Goal: Task Accomplishment & Management: Complete application form

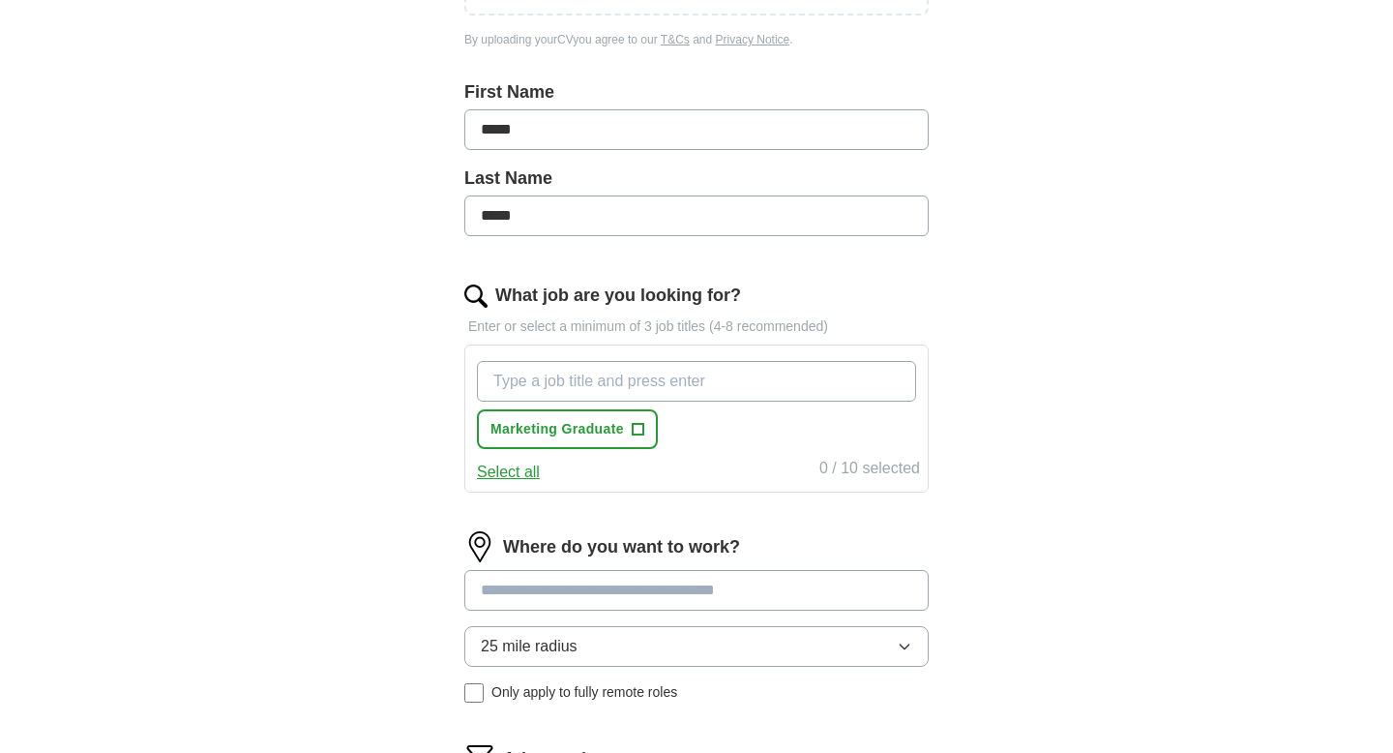
scroll to position [453, 0]
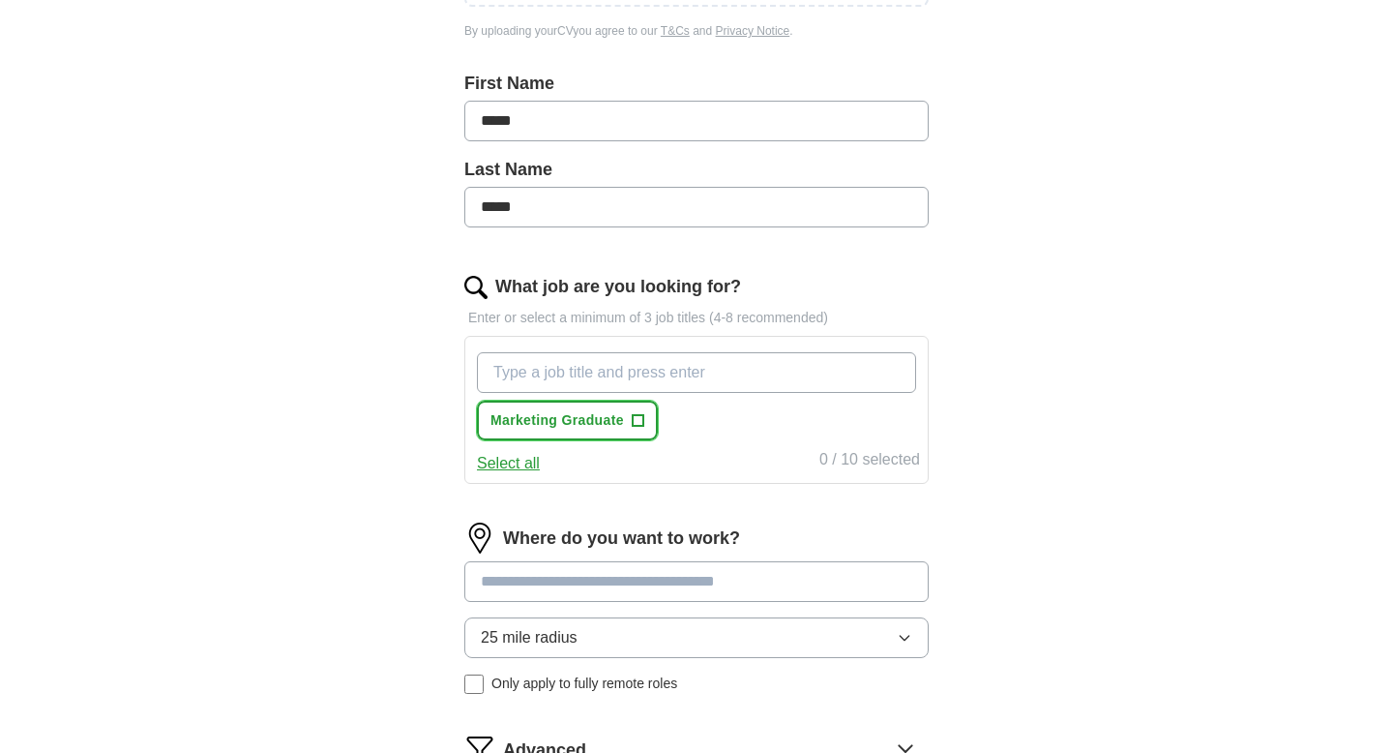
click at [643, 414] on span "+" at bounding box center [638, 420] width 12 height 15
click at [732, 578] on input at bounding box center [696, 581] width 464 height 41
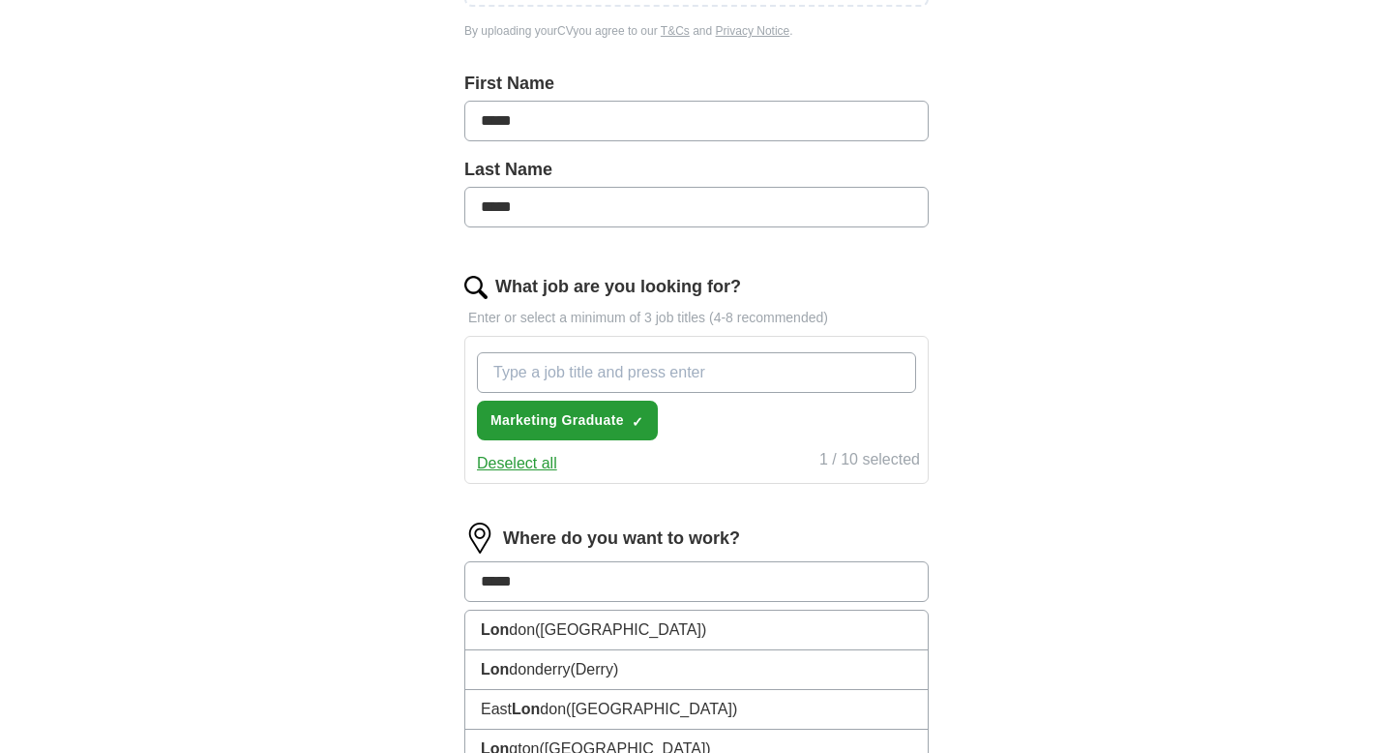
type input "******"
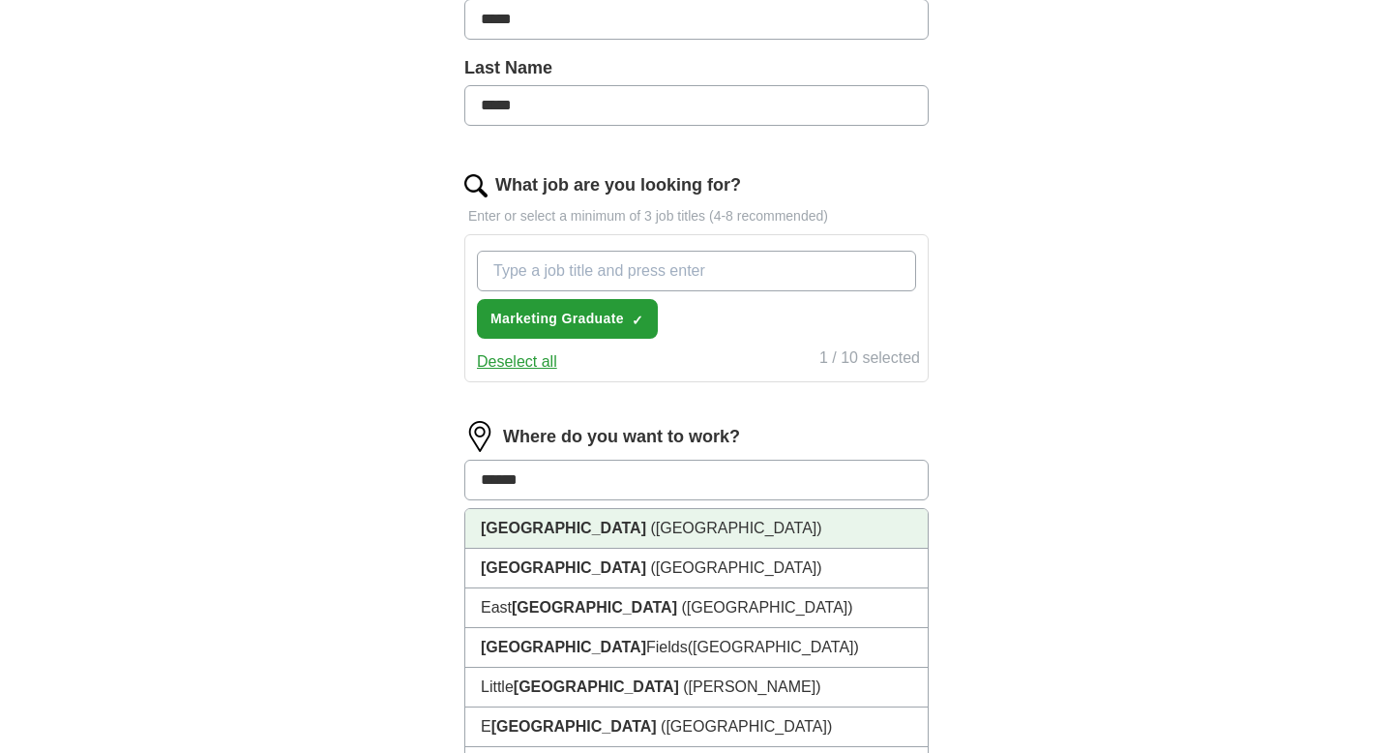
scroll to position [561, 0]
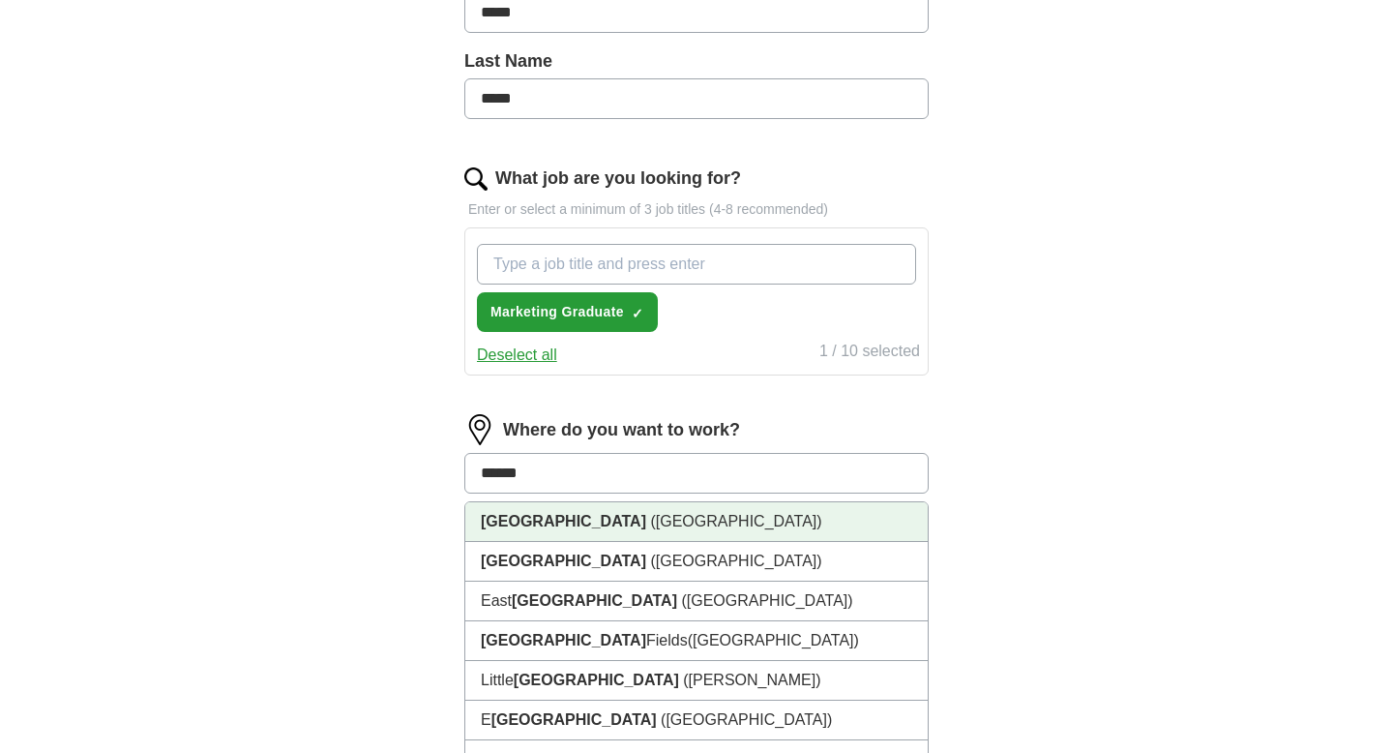
click at [705, 532] on li "[GEOGRAPHIC_DATA] ([GEOGRAPHIC_DATA])" at bounding box center [696, 522] width 463 height 40
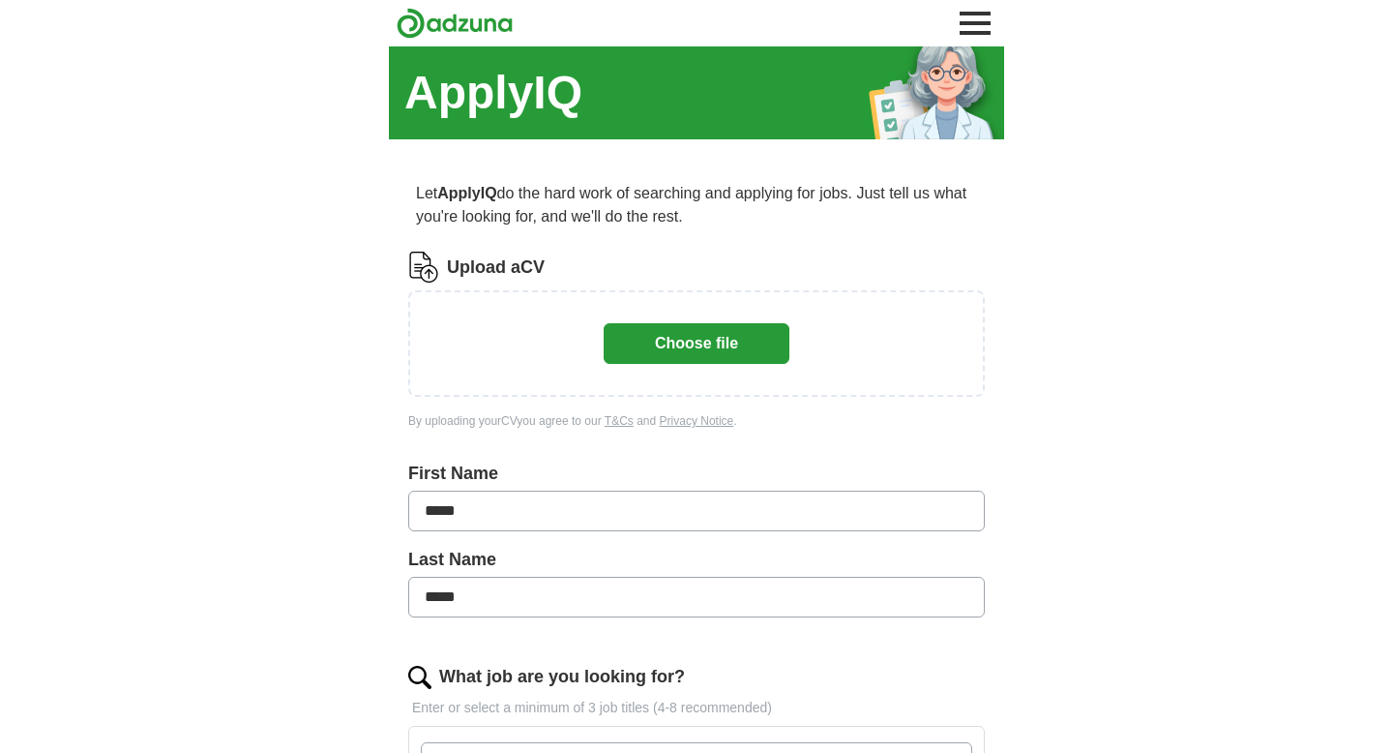
scroll to position [73, 0]
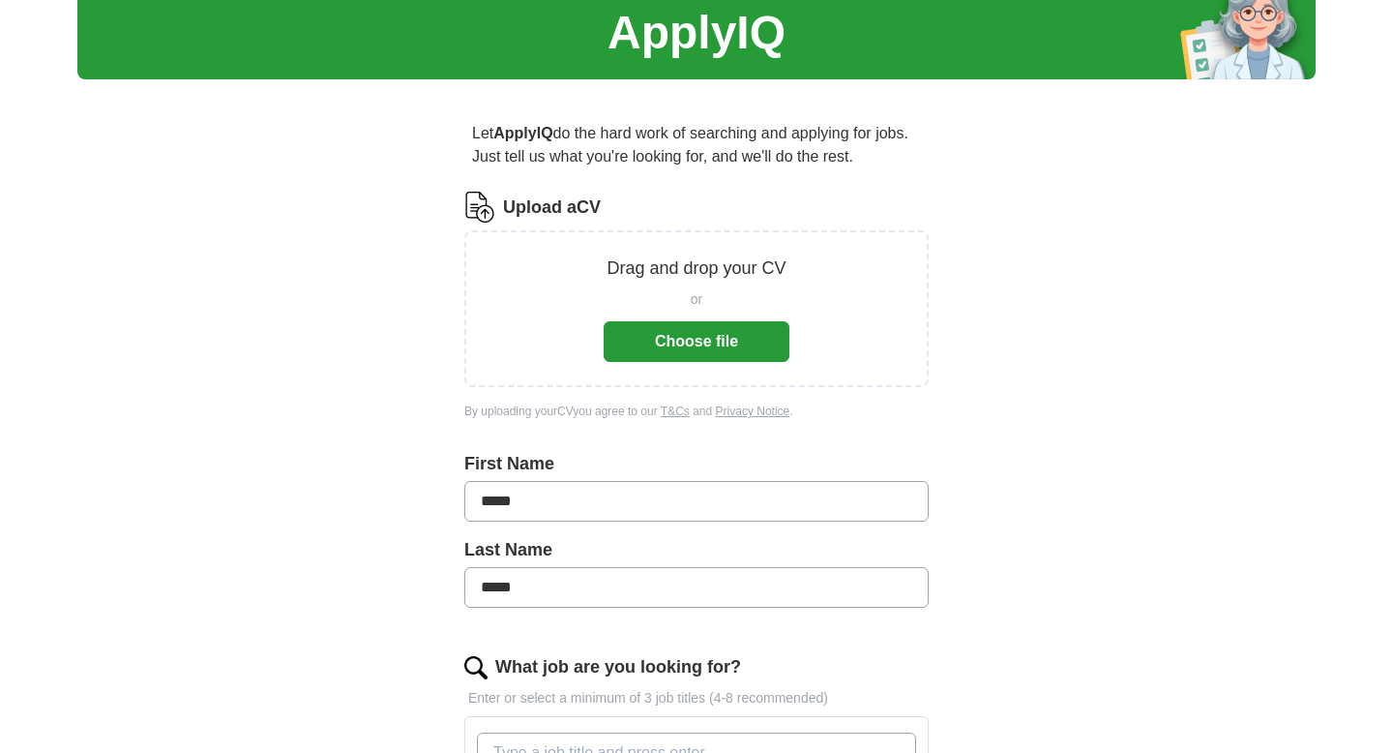
click at [678, 351] on button "Choose file" at bounding box center [697, 341] width 186 height 41
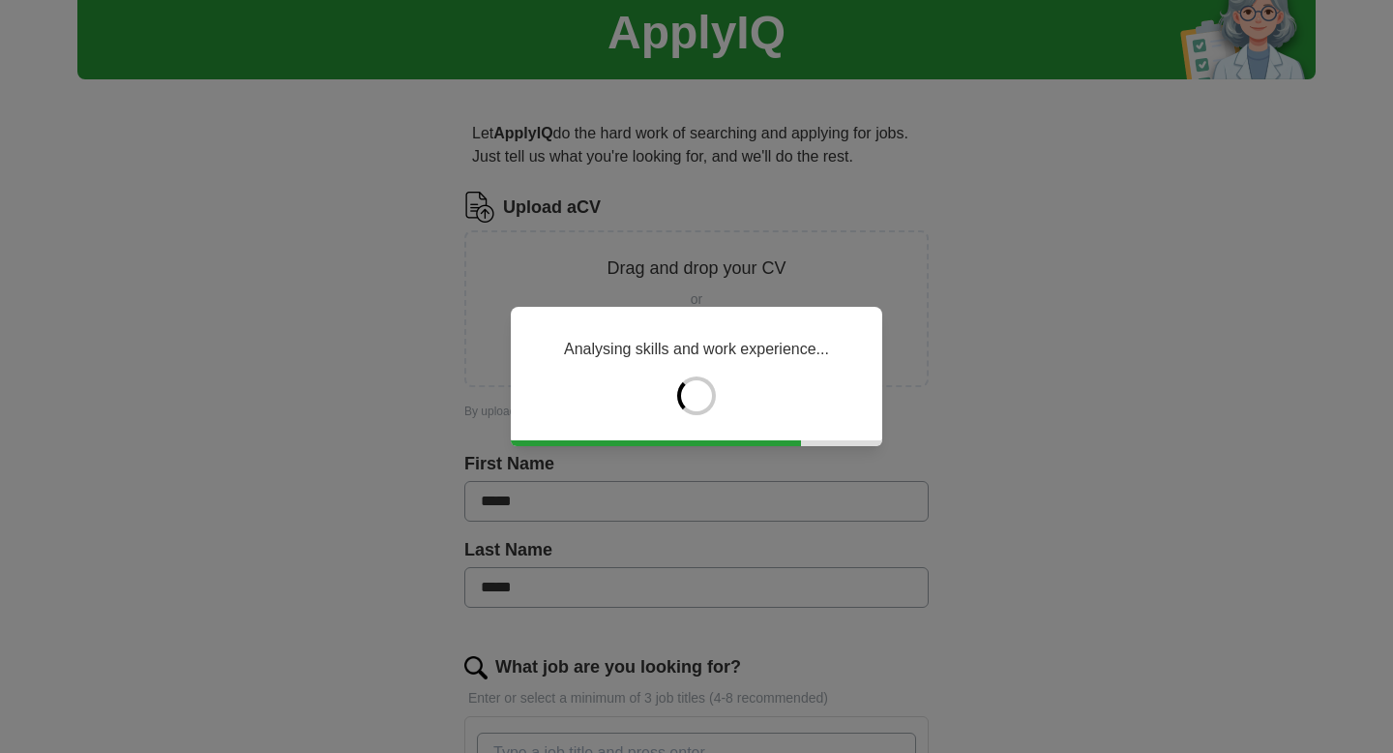
click at [999, 334] on div "Analysing skills and work experience..." at bounding box center [696, 376] width 1393 height 753
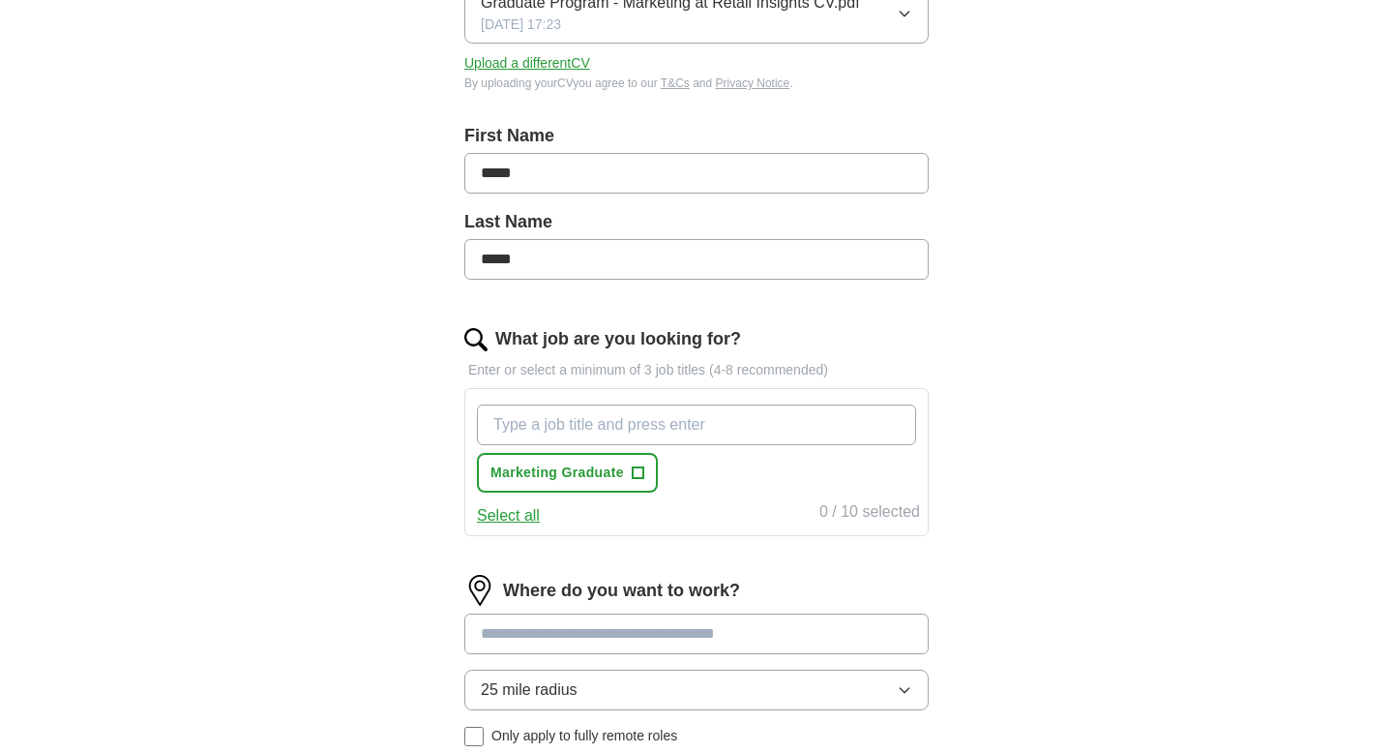
scroll to position [329, 0]
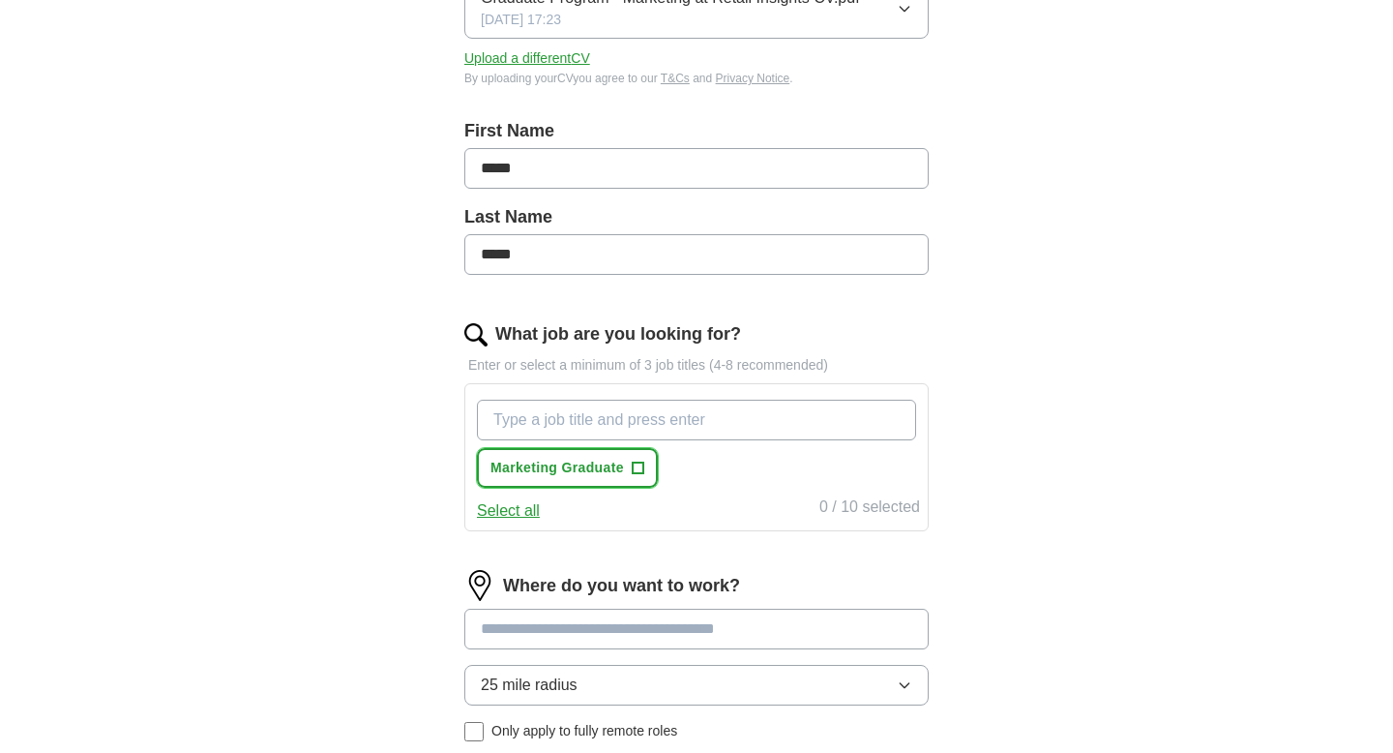
click at [562, 473] on span "Marketing Graduate" at bounding box center [558, 468] width 134 height 20
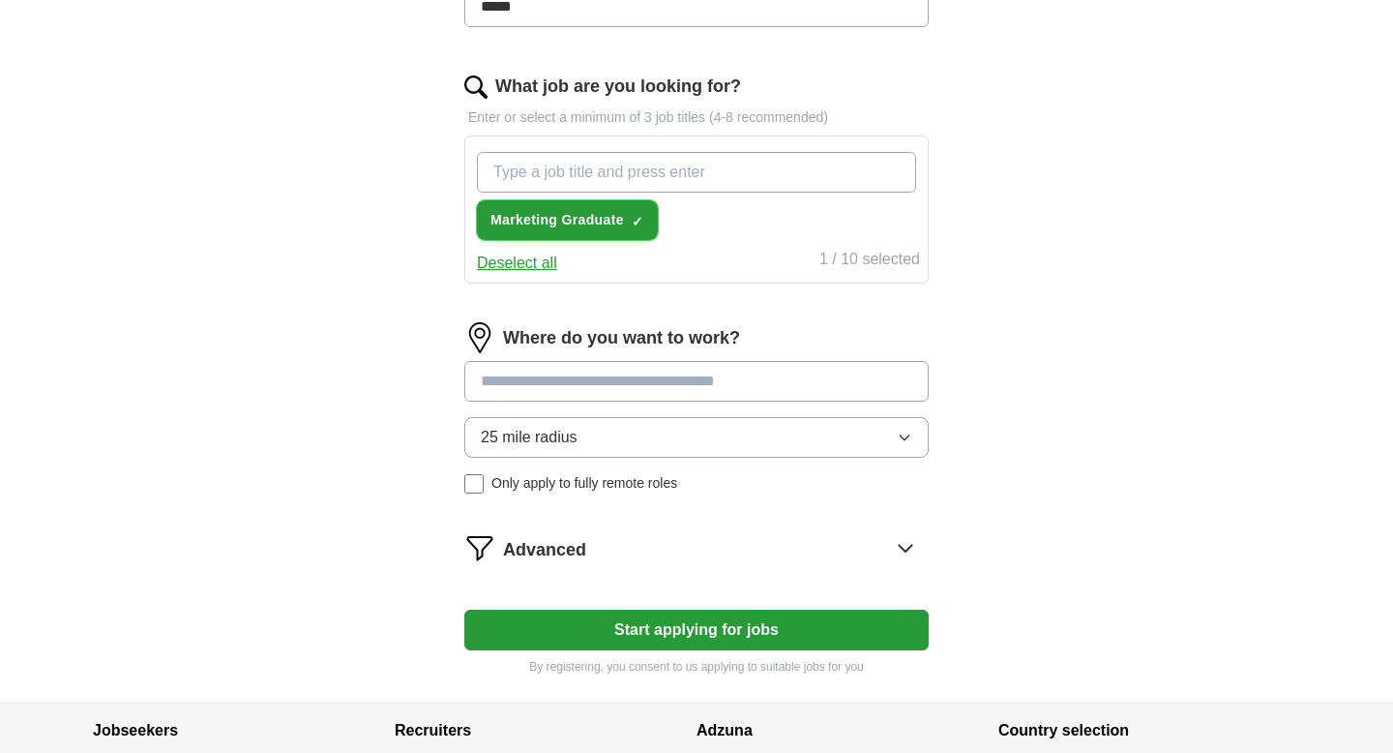
scroll to position [617, 0]
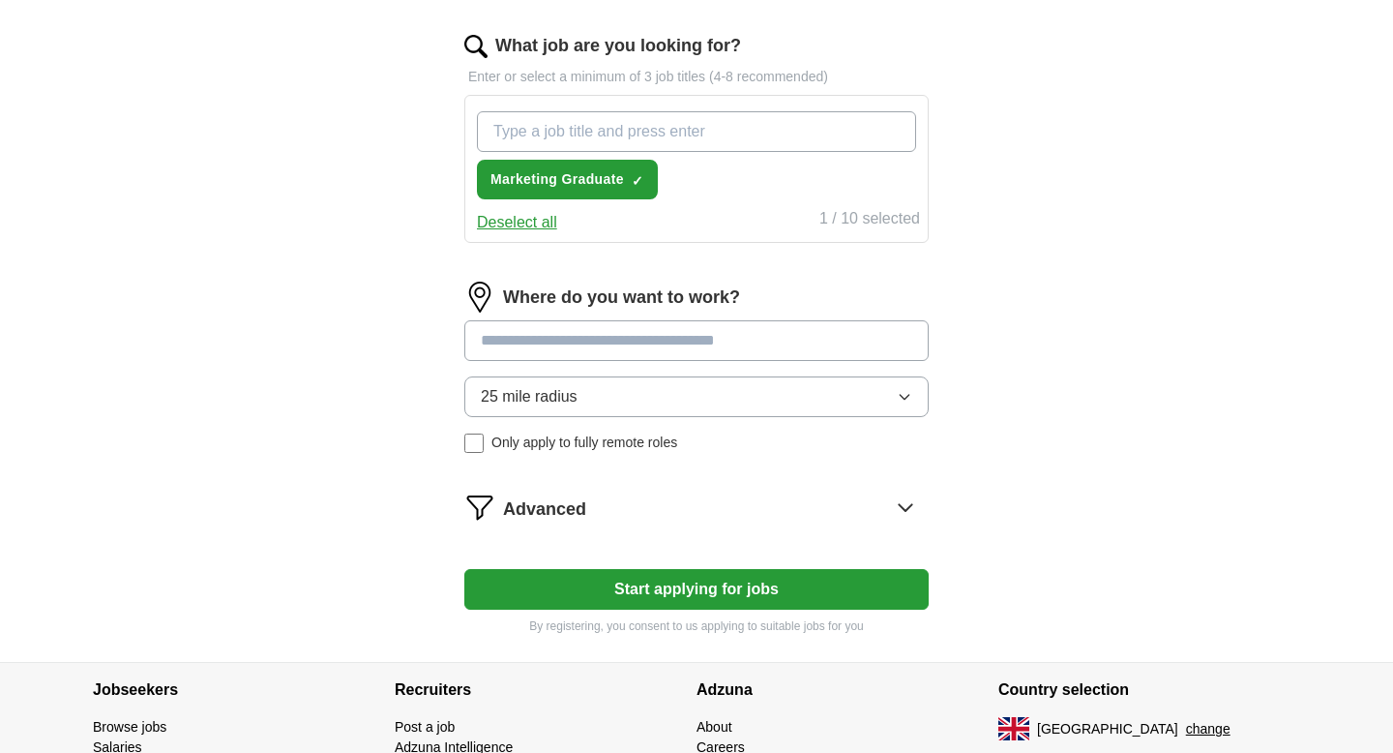
click at [638, 342] on input at bounding box center [696, 340] width 464 height 41
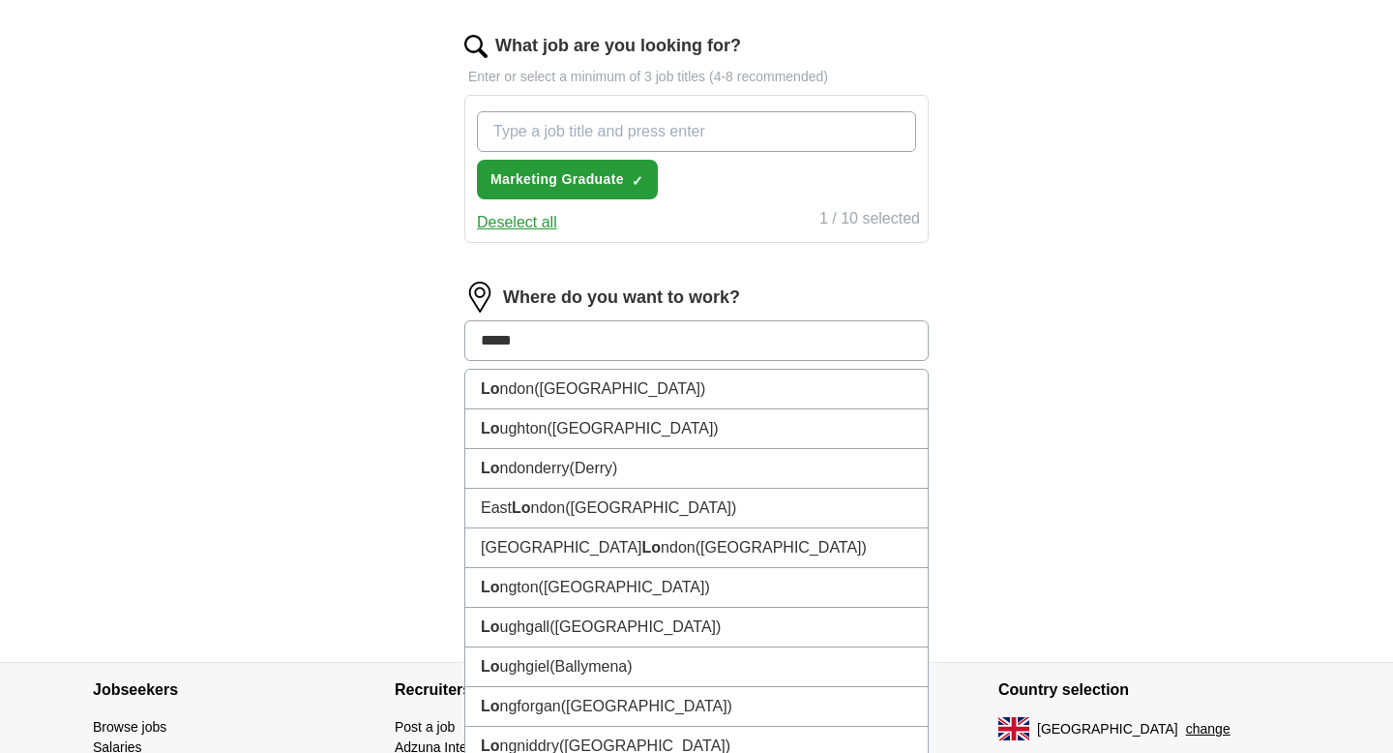
type input "******"
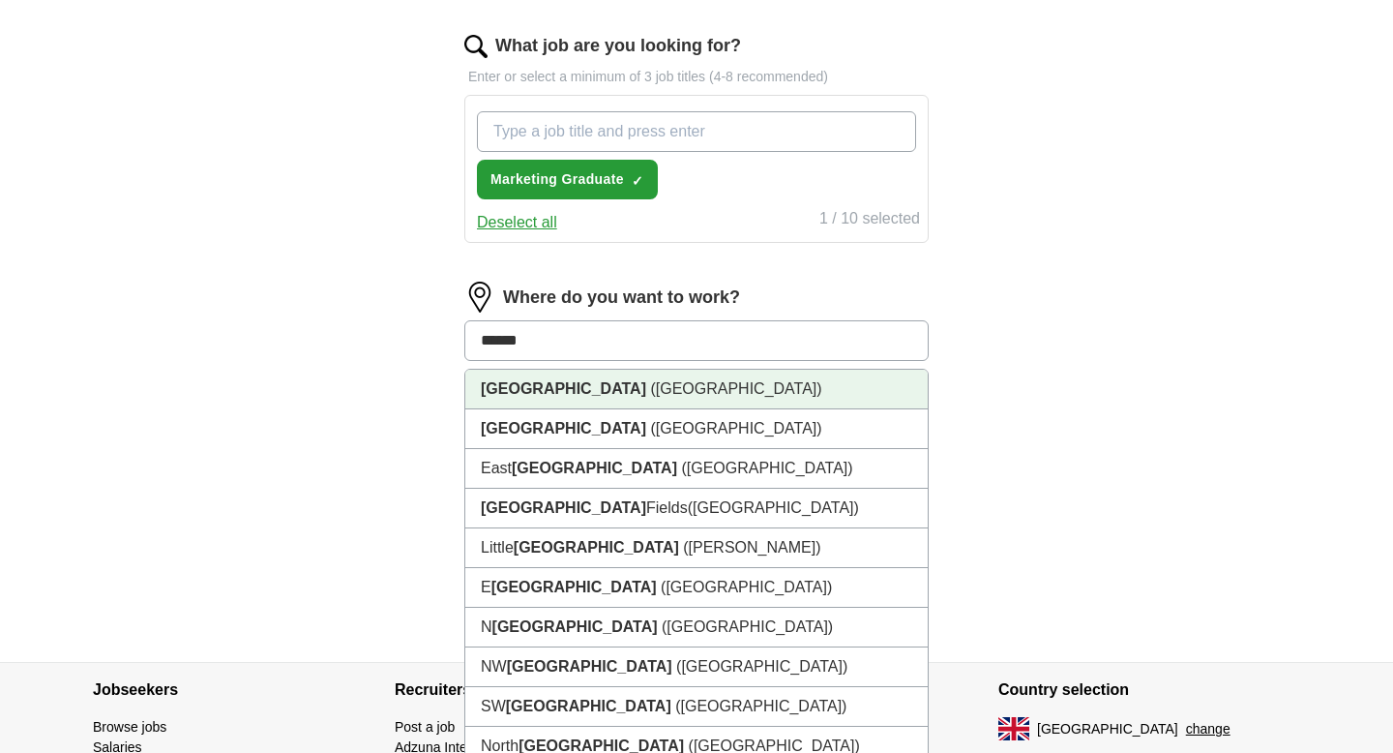
click at [626, 382] on li "[GEOGRAPHIC_DATA] ([GEOGRAPHIC_DATA])" at bounding box center [696, 390] width 463 height 40
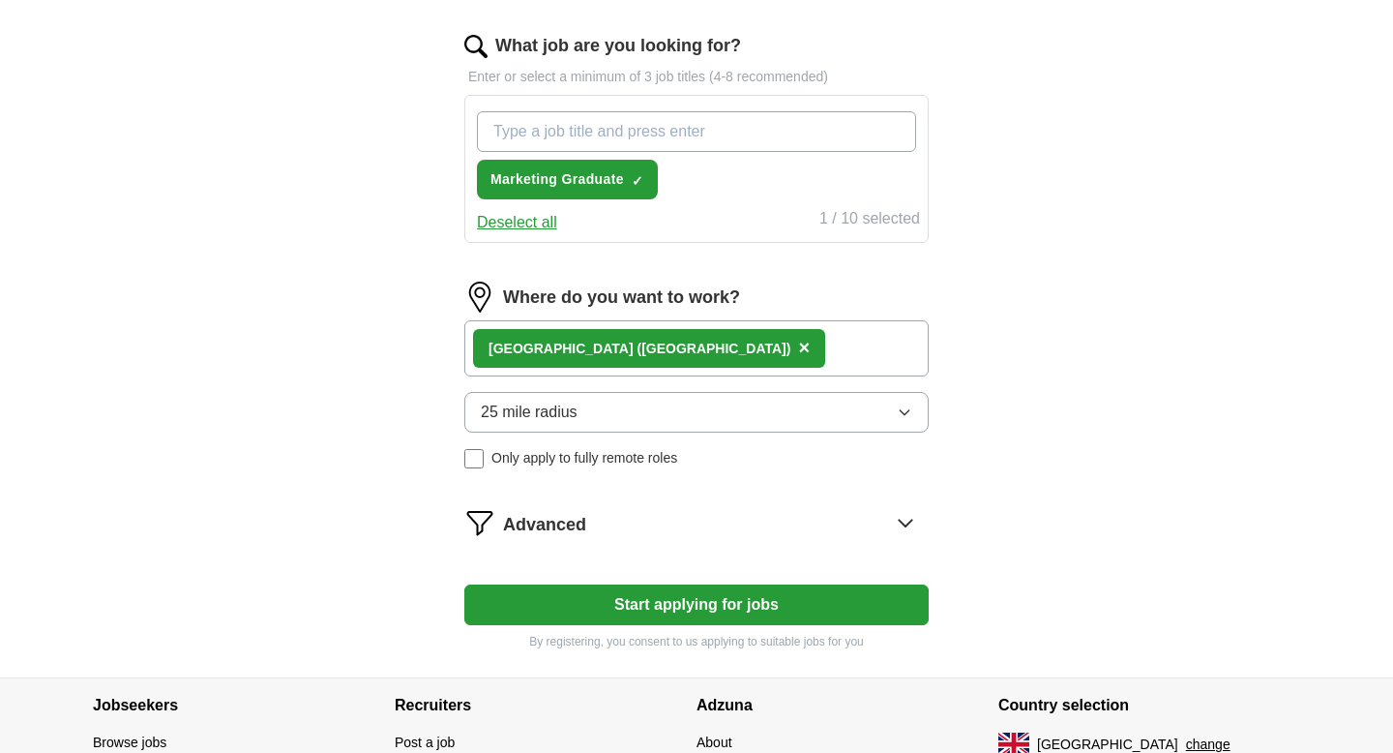
click at [614, 404] on button "25 mile radius" at bounding box center [696, 412] width 464 height 41
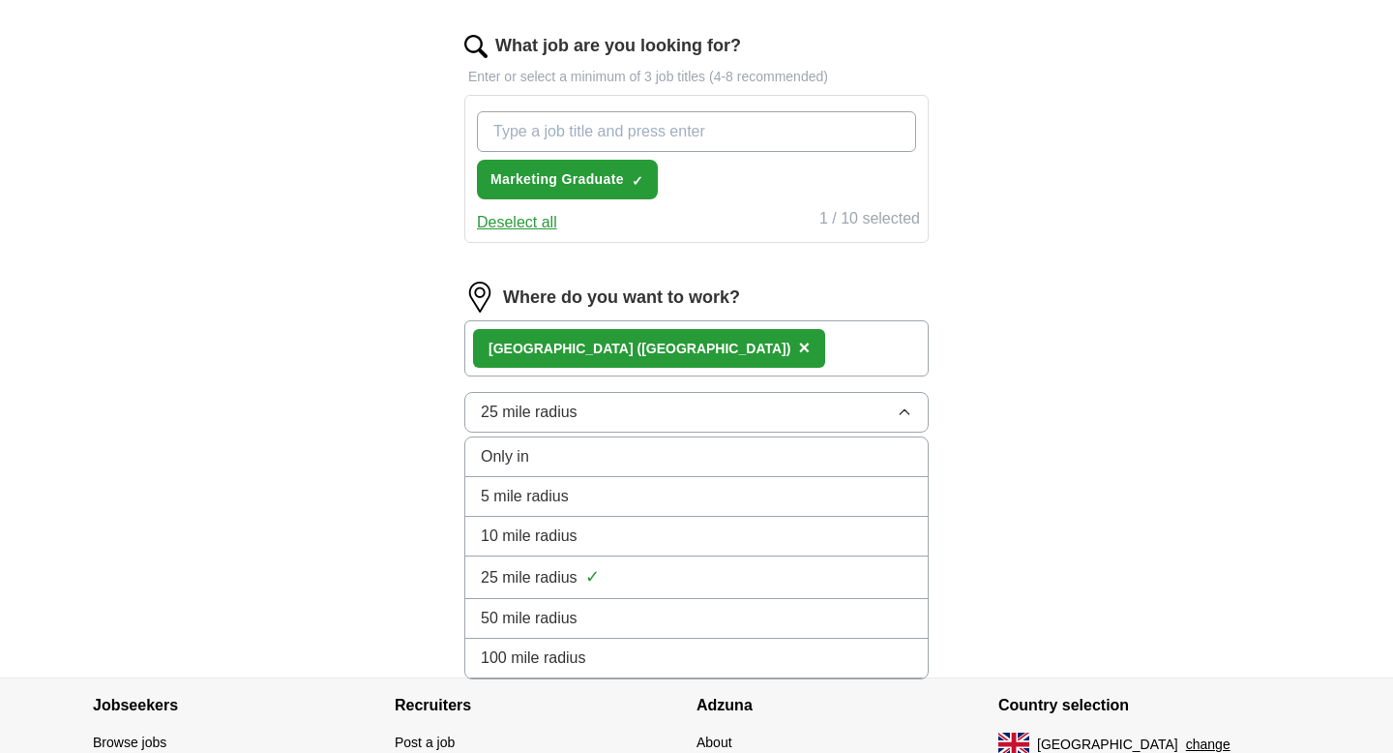
click at [615, 404] on button "25 mile radius" at bounding box center [696, 412] width 464 height 41
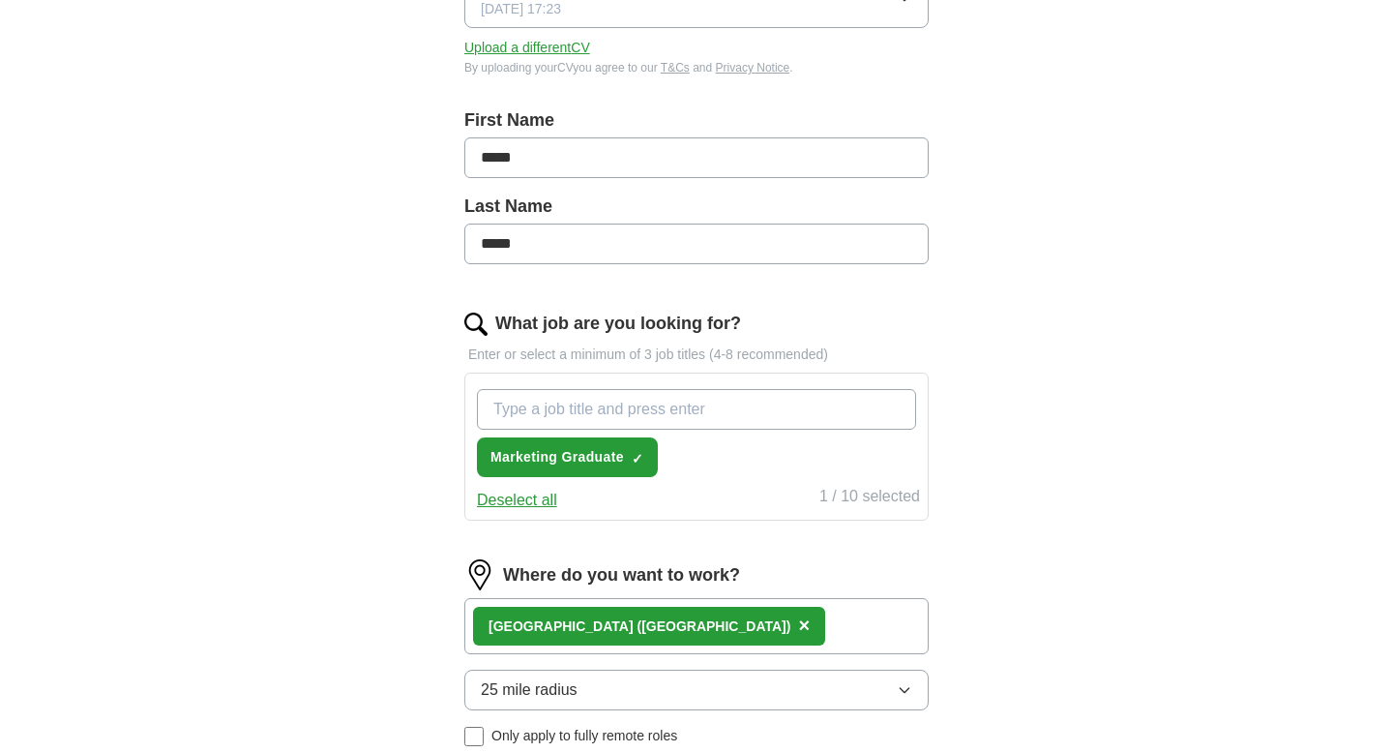
scroll to position [758, 0]
